Goal: Entertainment & Leisure: Consume media (video, audio)

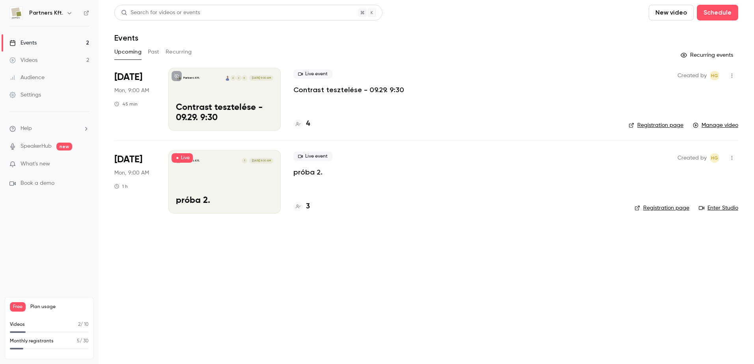
click at [713, 208] on link "Enter Studio" at bounding box center [718, 208] width 39 height 8
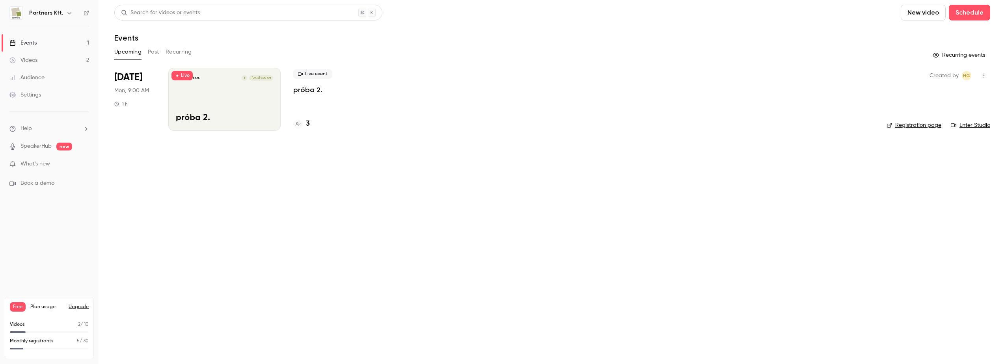
click at [45, 163] on span "What's new" at bounding box center [36, 164] width 30 height 8
click at [38, 164] on div at bounding box center [503, 182] width 1006 height 364
click at [226, 95] on div "Partners Kft. Z [DATE] 9:00 AM próba 2." at bounding box center [224, 99] width 112 height 63
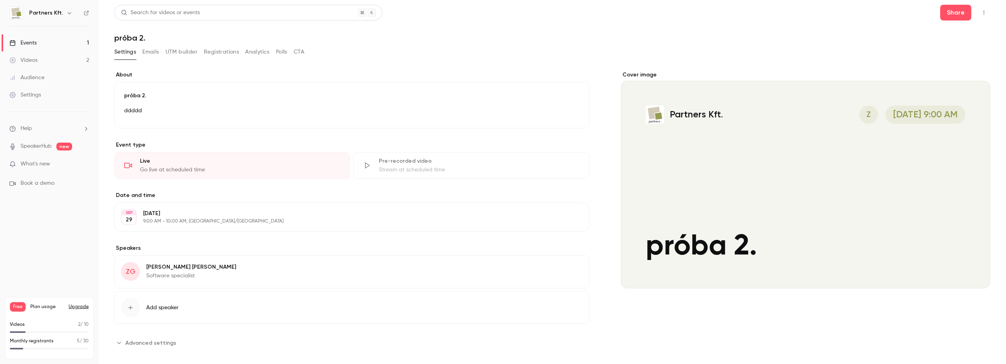
scroll to position [9, 0]
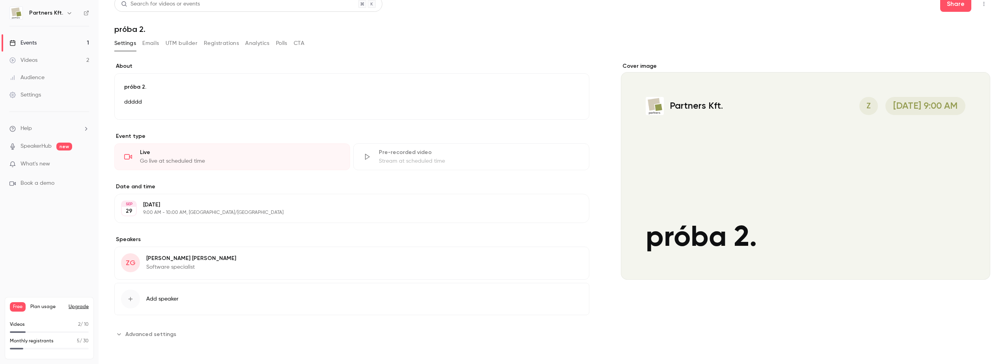
click at [130, 335] on span "Advanced settings" at bounding box center [150, 334] width 51 height 8
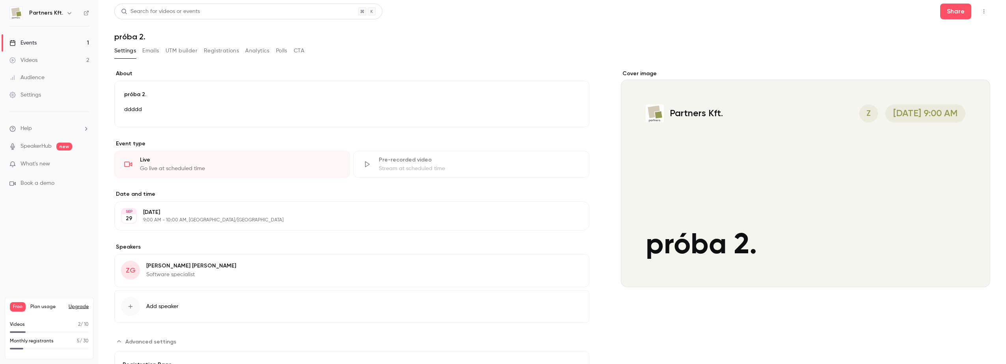
scroll to position [0, 0]
click at [153, 54] on button "Emails" at bounding box center [150, 52] width 17 height 13
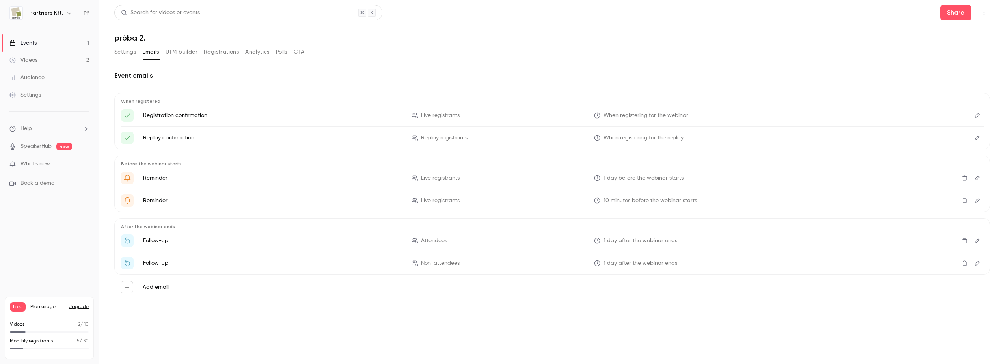
click at [186, 52] on button "UTM builder" at bounding box center [182, 52] width 32 height 13
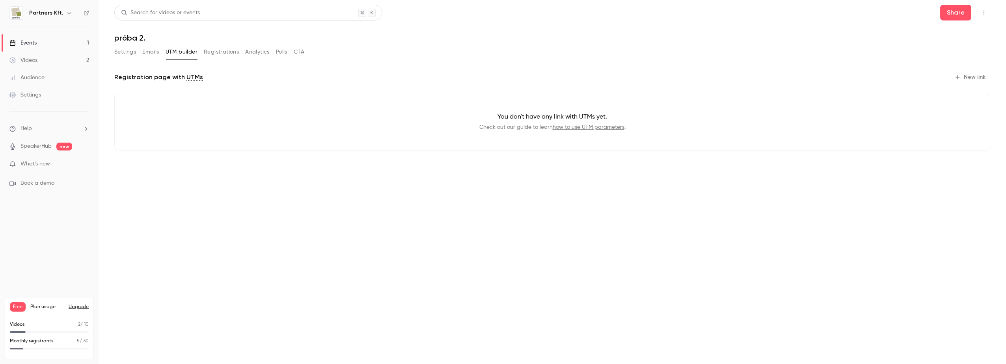
click at [216, 52] on button "Registrations" at bounding box center [221, 52] width 35 height 13
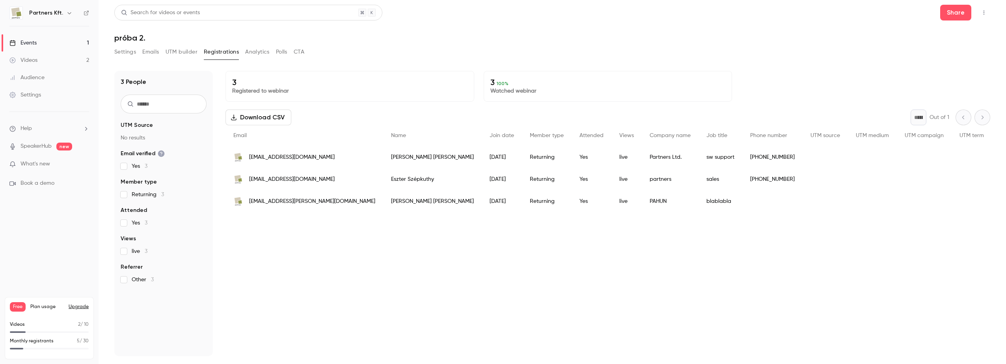
click at [259, 52] on button "Analytics" at bounding box center [257, 52] width 24 height 13
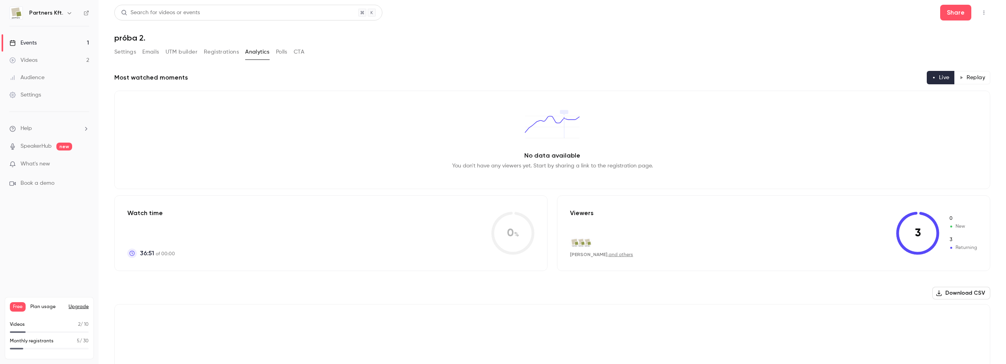
click at [283, 52] on button "Polls" at bounding box center [281, 52] width 11 height 13
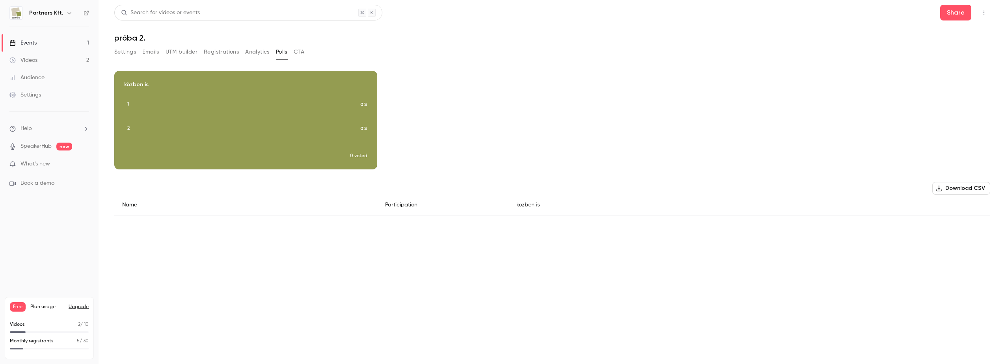
click at [300, 51] on button "CTA" at bounding box center [299, 52] width 11 height 13
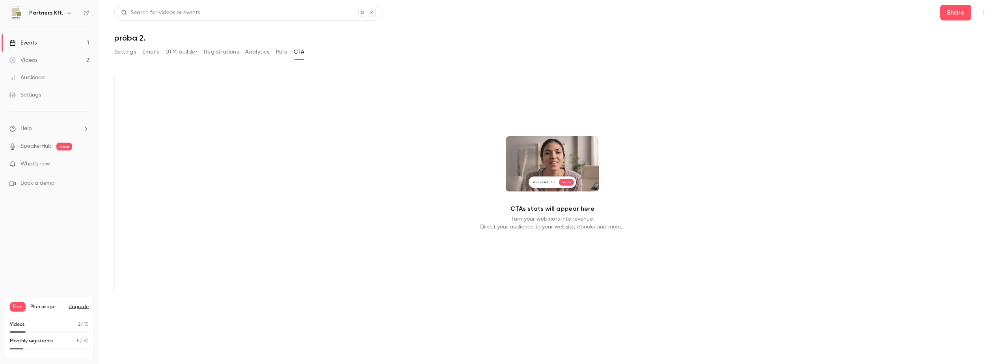
click at [129, 54] on button "Settings" at bounding box center [125, 52] width 22 height 13
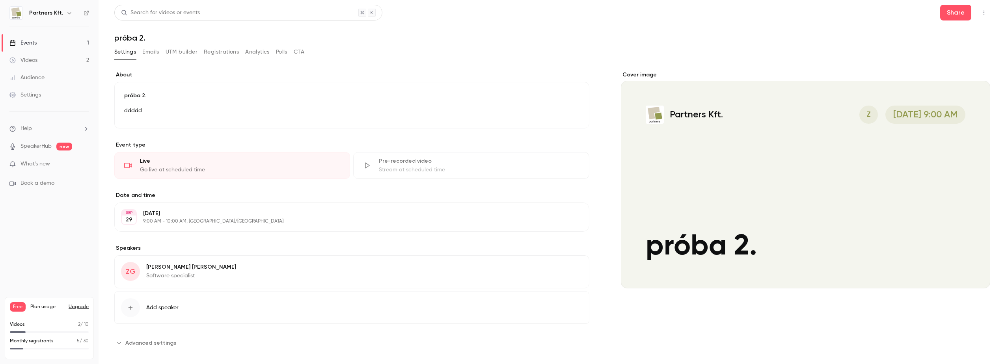
click at [32, 77] on div "Audience" at bounding box center [26, 78] width 35 height 8
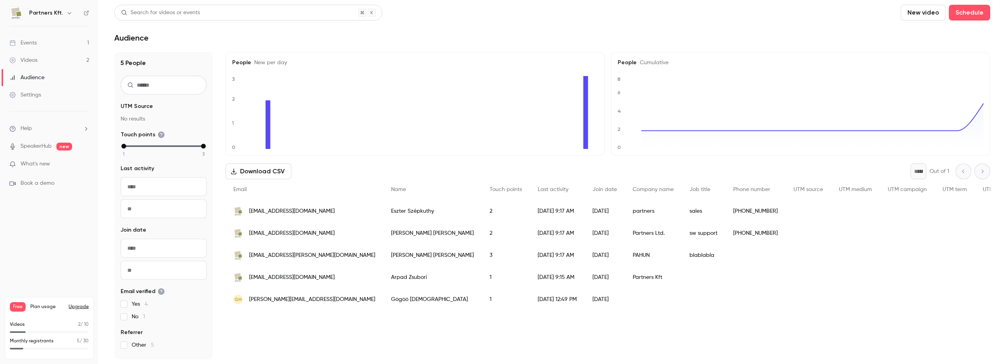
click at [32, 62] on div "Videos" at bounding box center [23, 60] width 28 height 8
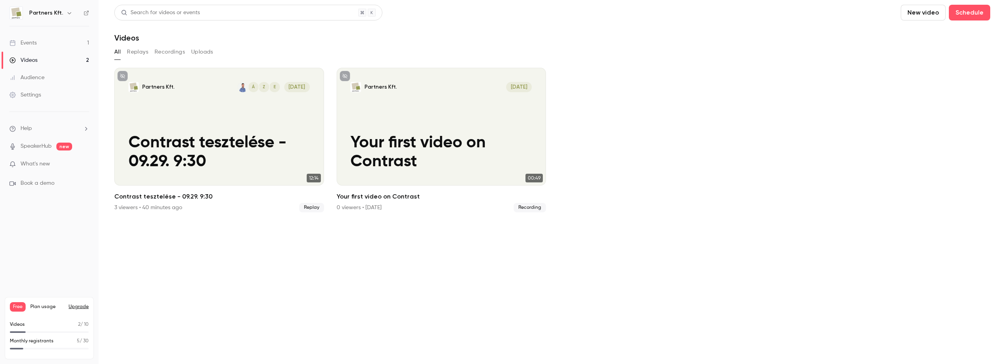
click at [167, 53] on button "Recordings" at bounding box center [170, 52] width 30 height 13
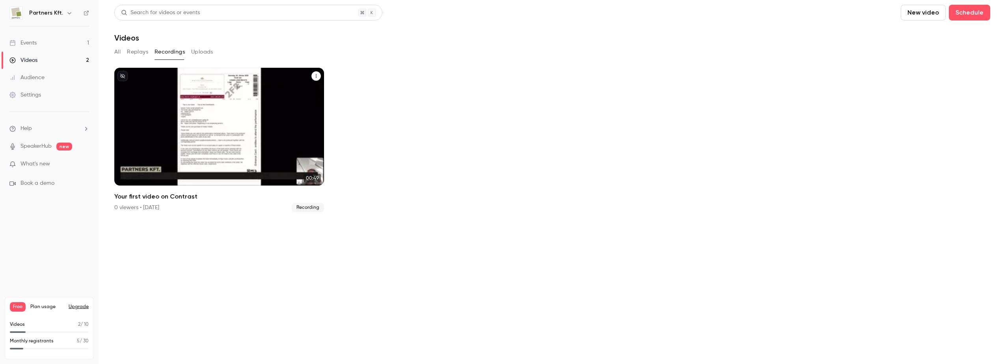
click at [295, 124] on div "Partners Kft. [DATE] Your first video on Contrast" at bounding box center [219, 127] width 210 height 118
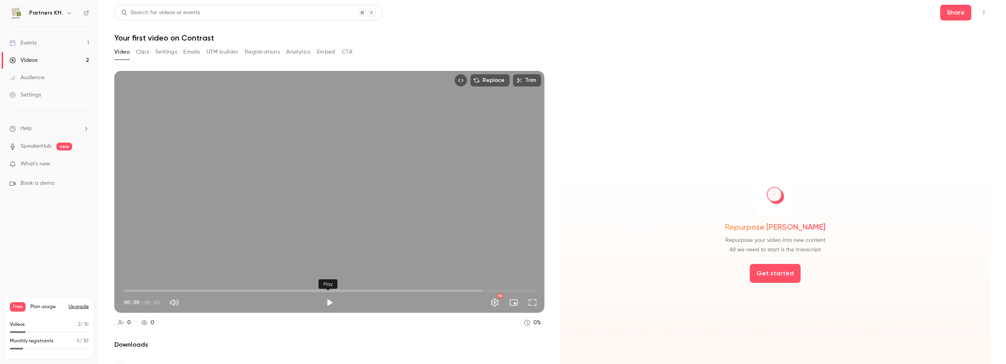
click at [326, 302] on button "Play" at bounding box center [330, 303] width 16 height 16
click at [309, 288] on span "00:12" at bounding box center [329, 291] width 411 height 13
click at [357, 285] on span "00:23" at bounding box center [329, 291] width 411 height 13
click at [268, 290] on span "00:17" at bounding box center [329, 291] width 411 height 13
click at [326, 301] on button "Pause" at bounding box center [330, 303] width 16 height 16
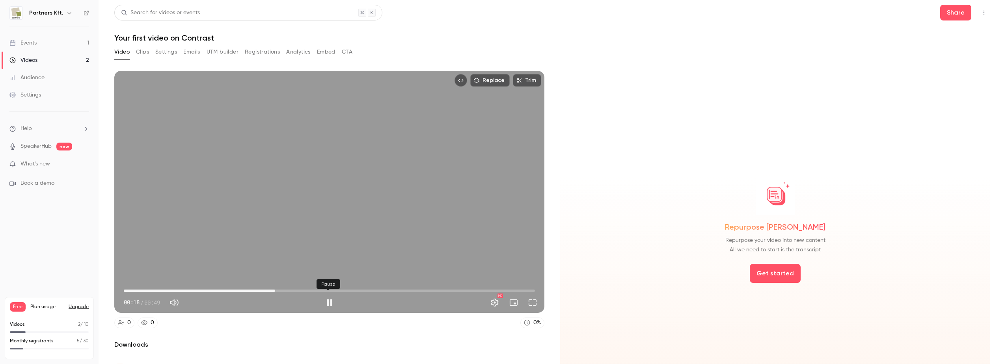
type input "****"
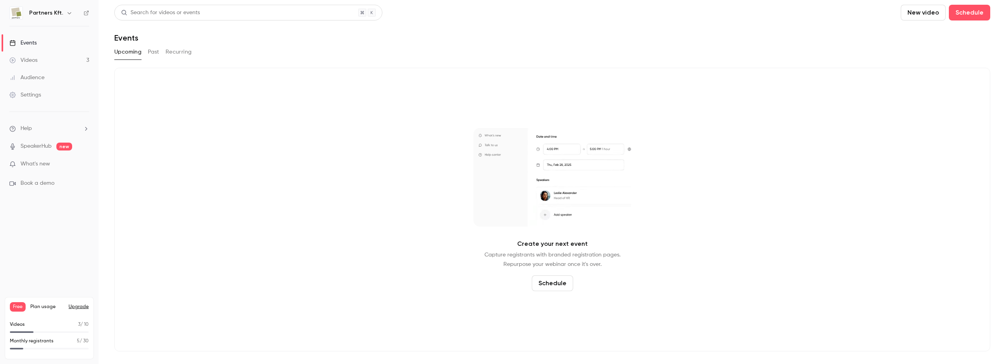
click at [153, 54] on button "Past" at bounding box center [153, 52] width 11 height 13
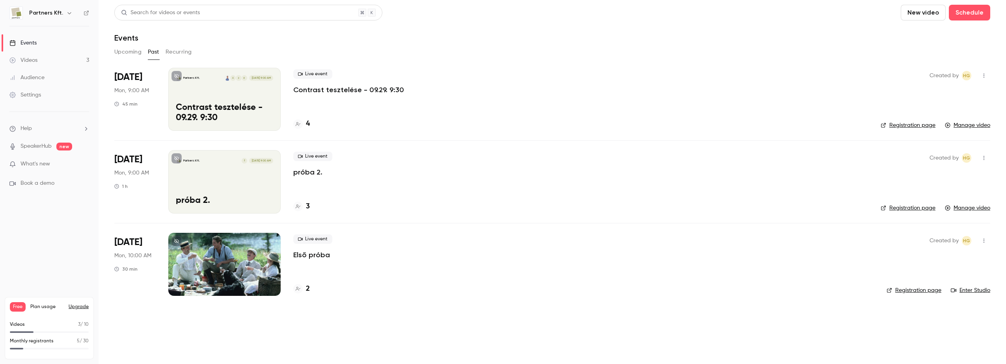
click at [237, 181] on div "Partners Kft. Z [DATE] 9:00 AM próba 2." at bounding box center [224, 181] width 112 height 63
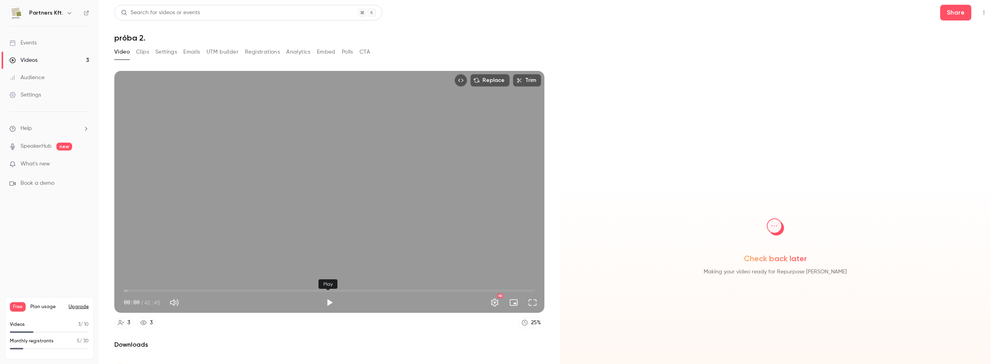
click at [326, 299] on button "Play" at bounding box center [330, 303] width 16 height 16
click at [440, 288] on span "33:04" at bounding box center [329, 291] width 411 height 13
click at [202, 286] on span "33:05" at bounding box center [329, 291] width 411 height 13
click at [170, 289] on span "08:13" at bounding box center [329, 291] width 411 height 13
click at [157, 289] on span "04:53" at bounding box center [329, 291] width 411 height 13
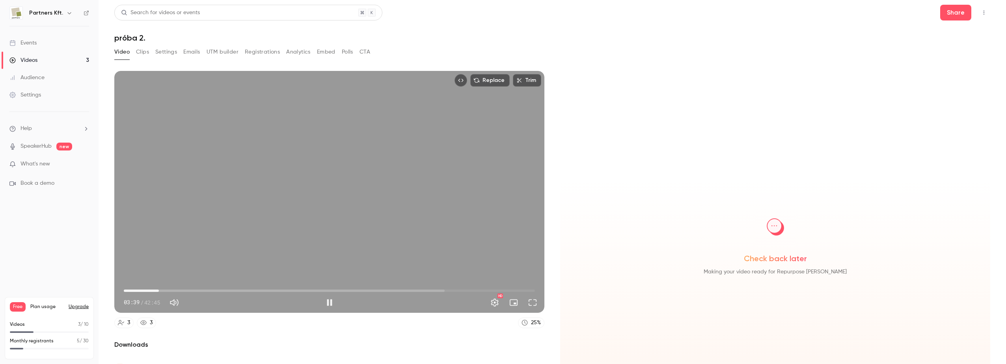
click at [163, 289] on span "03:39" at bounding box center [329, 291] width 411 height 13
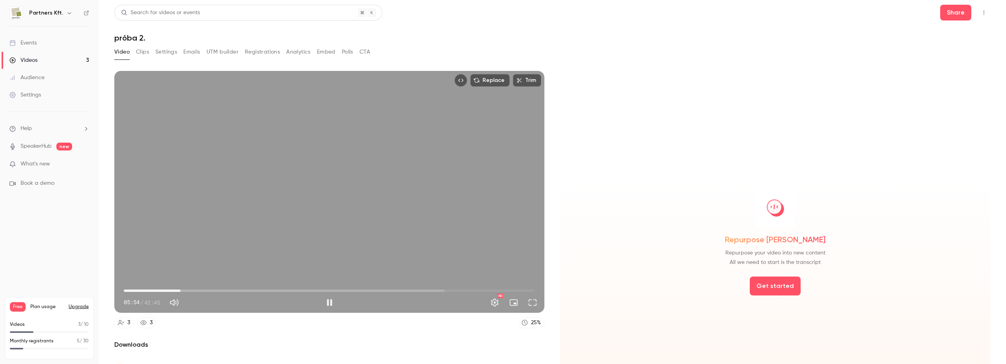
click at [182, 290] on span "05:54" at bounding box center [180, 291] width 2 height 2
click at [187, 290] on span "06:36" at bounding box center [187, 291] width 2 height 2
click at [189, 290] on span "06:37" at bounding box center [187, 291] width 2 height 2
click at [192, 290] on span "06:55" at bounding box center [190, 291] width 2 height 2
click at [196, 290] on span "07:30" at bounding box center [196, 291] width 2 height 2
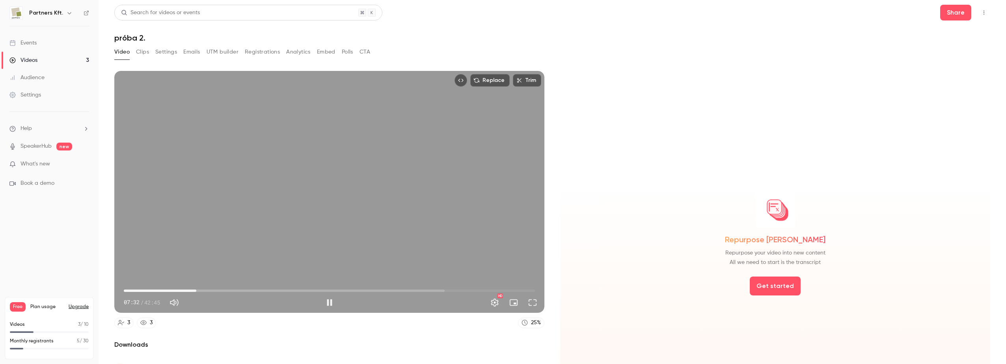
click at [189, 289] on span "07:32" at bounding box center [329, 291] width 411 height 13
click at [189, 290] on span "06:52" at bounding box center [190, 291] width 2 height 2
click at [192, 290] on span "07:08" at bounding box center [192, 291] width 2 height 2
click at [194, 290] on span "07:23" at bounding box center [195, 291] width 2 height 2
click at [193, 290] on span "07:13" at bounding box center [193, 291] width 2 height 2
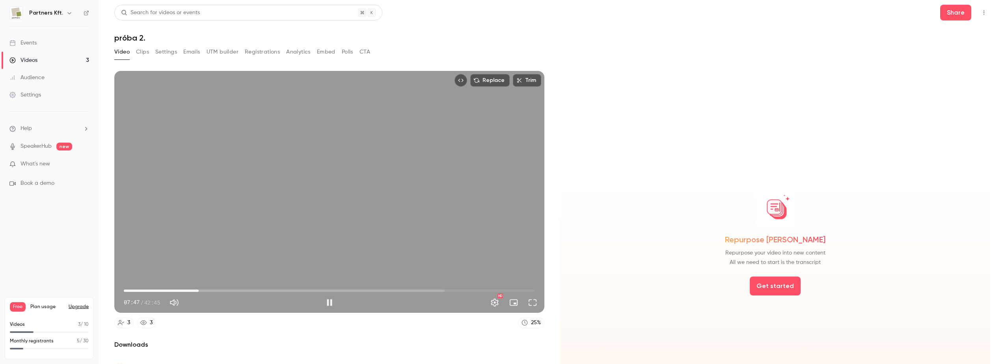
click at [200, 291] on span "07:47" at bounding box center [199, 291] width 2 height 2
click at [205, 290] on span "08:27" at bounding box center [205, 291] width 2 height 2
click at [208, 290] on span "08:50" at bounding box center [209, 291] width 2 height 2
click at [208, 290] on span "08:51" at bounding box center [209, 291] width 2 height 2
click at [211, 290] on span "08:55" at bounding box center [210, 291] width 2 height 2
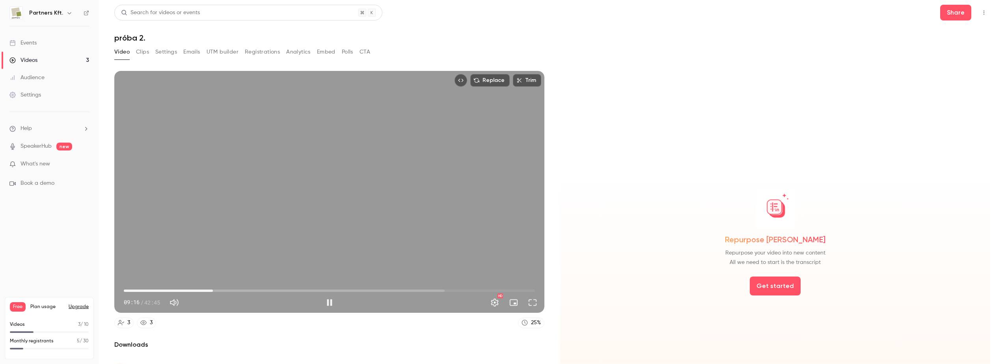
click at [212, 290] on span "09:16" at bounding box center [213, 291] width 2 height 2
click at [206, 288] on span "09:08" at bounding box center [329, 291] width 411 height 13
click at [203, 287] on span "08:47" at bounding box center [329, 291] width 411 height 13
click at [212, 290] on span "09:03" at bounding box center [211, 291] width 2 height 2
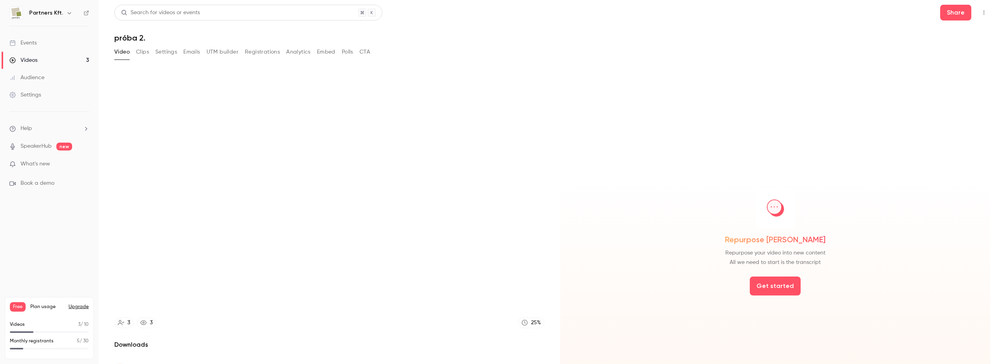
type input "*****"
